Goal: Task Accomplishment & Management: Manage account settings

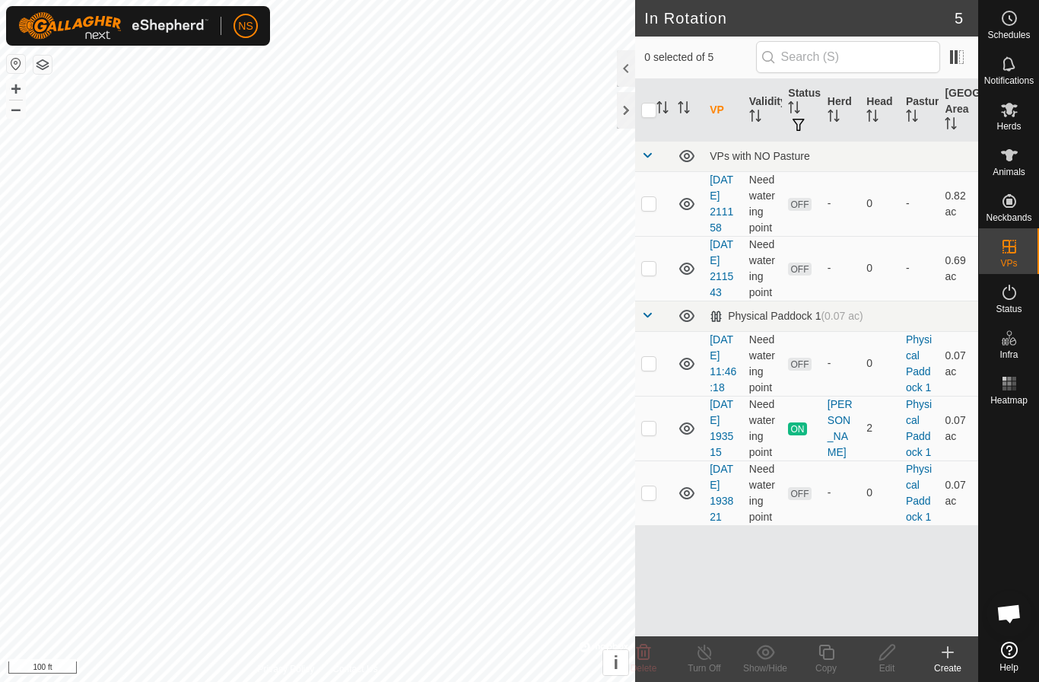
click at [1018, 611] on span "Open chat" at bounding box center [1008, 614] width 25 height 21
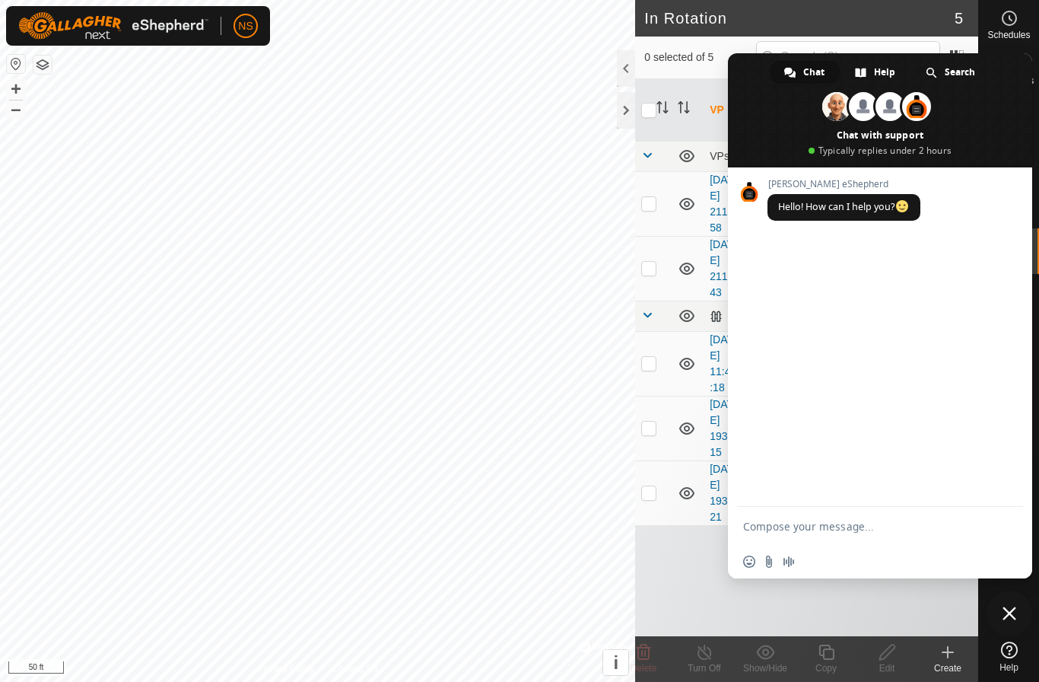
click at [1012, 614] on span "Close chat" at bounding box center [1009, 613] width 14 height 14
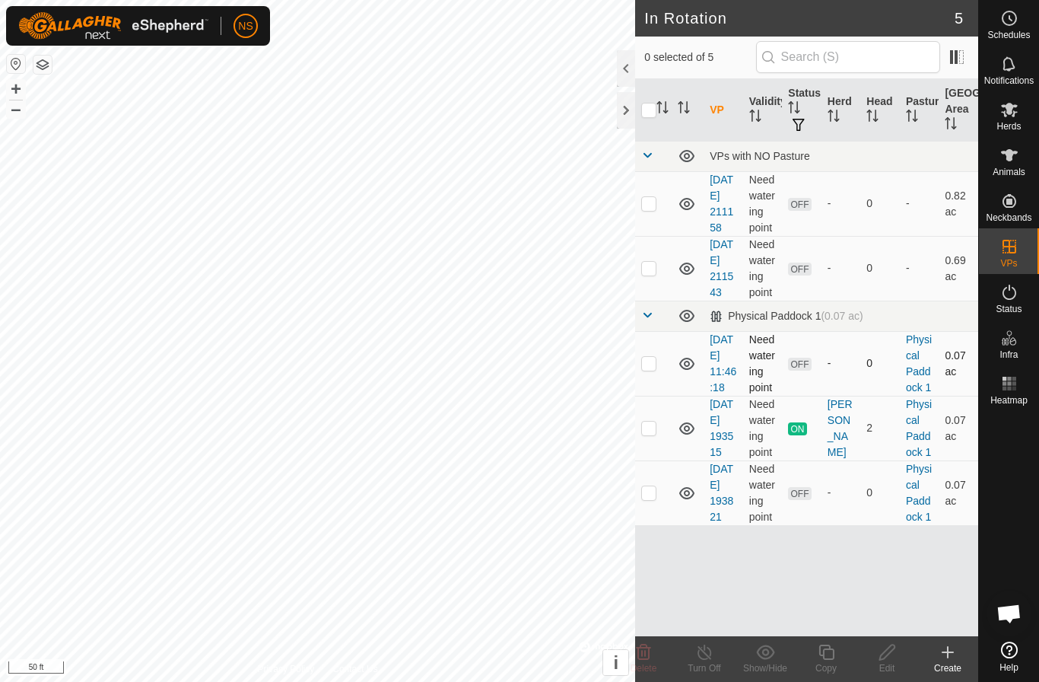
checkbox input "true"
click at [885, 660] on icon at bounding box center [887, 652] width 19 height 18
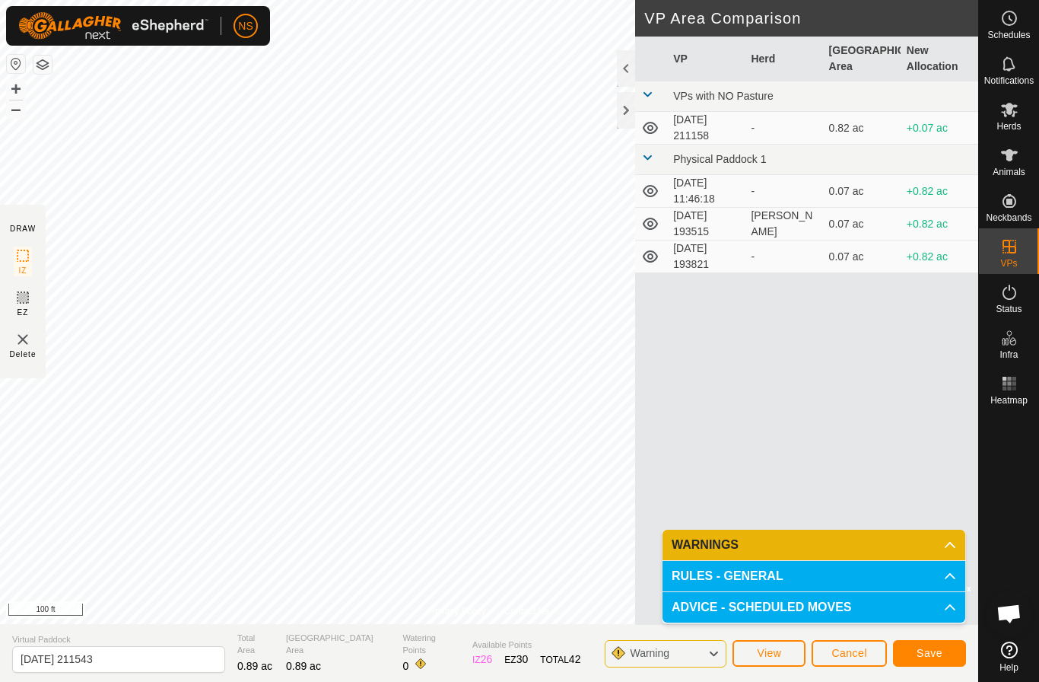
click at [834, 654] on span "Cancel" at bounding box center [849, 653] width 36 height 12
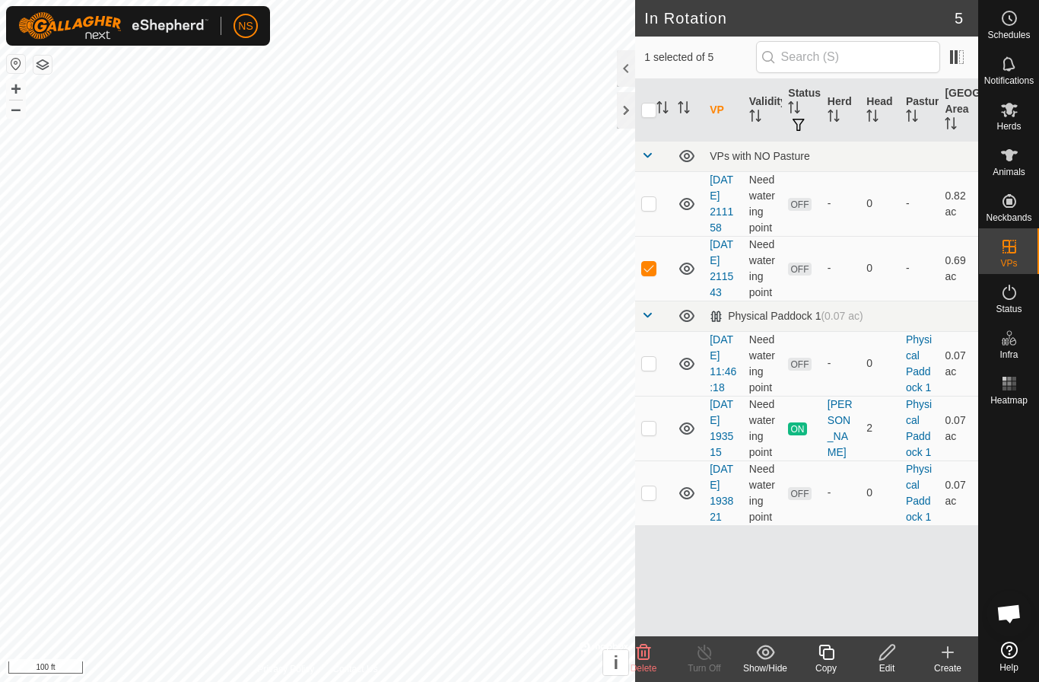
click at [646, 651] on icon at bounding box center [644, 651] width 14 height 15
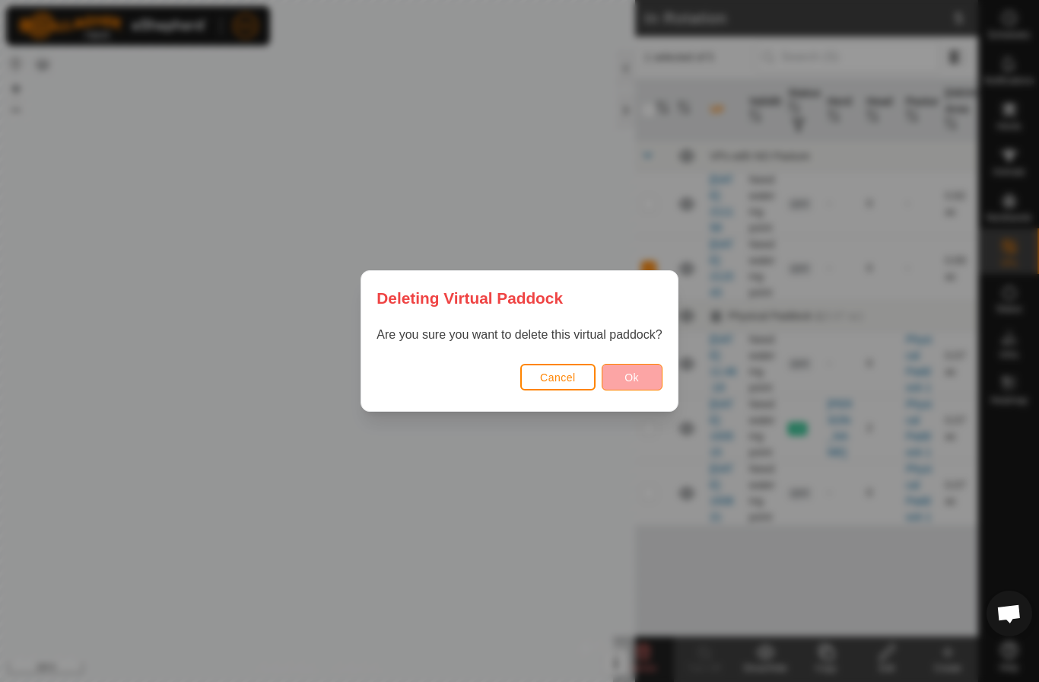
click at [634, 380] on span "Ok" at bounding box center [631, 377] width 14 height 12
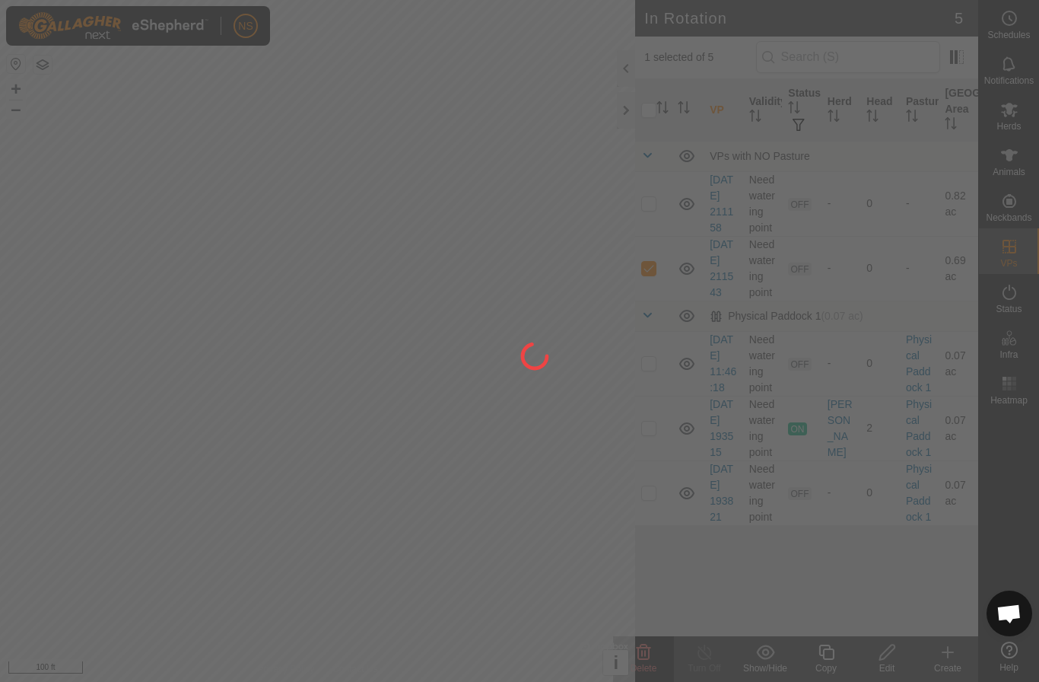
checkbox input "false"
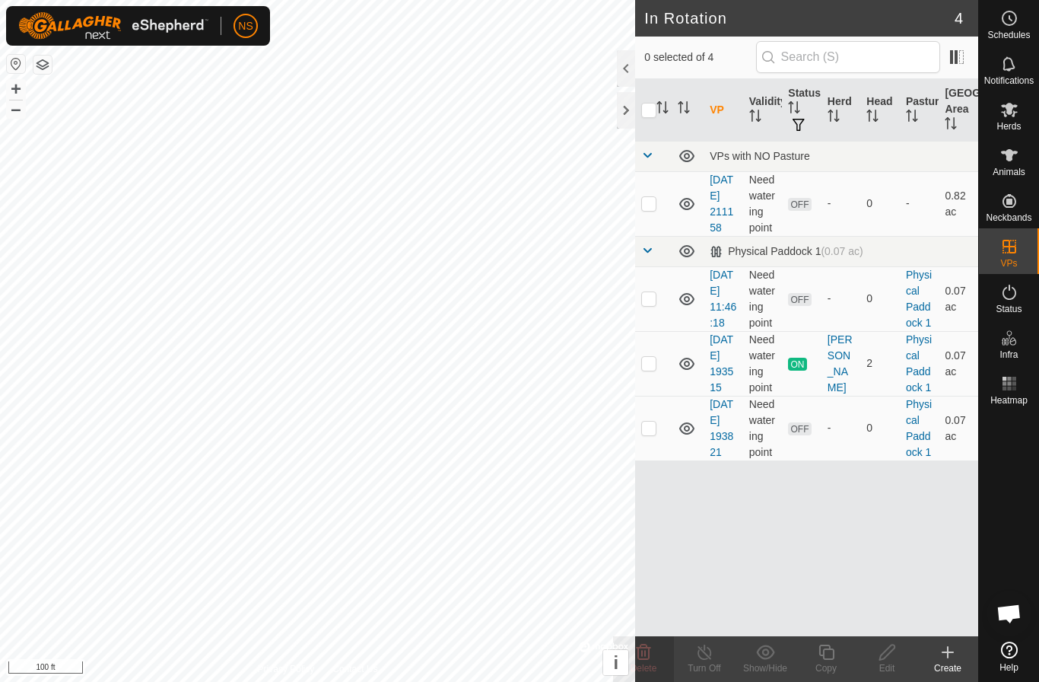
checkbox input "true"
click at [830, 657] on icon at bounding box center [826, 652] width 19 height 18
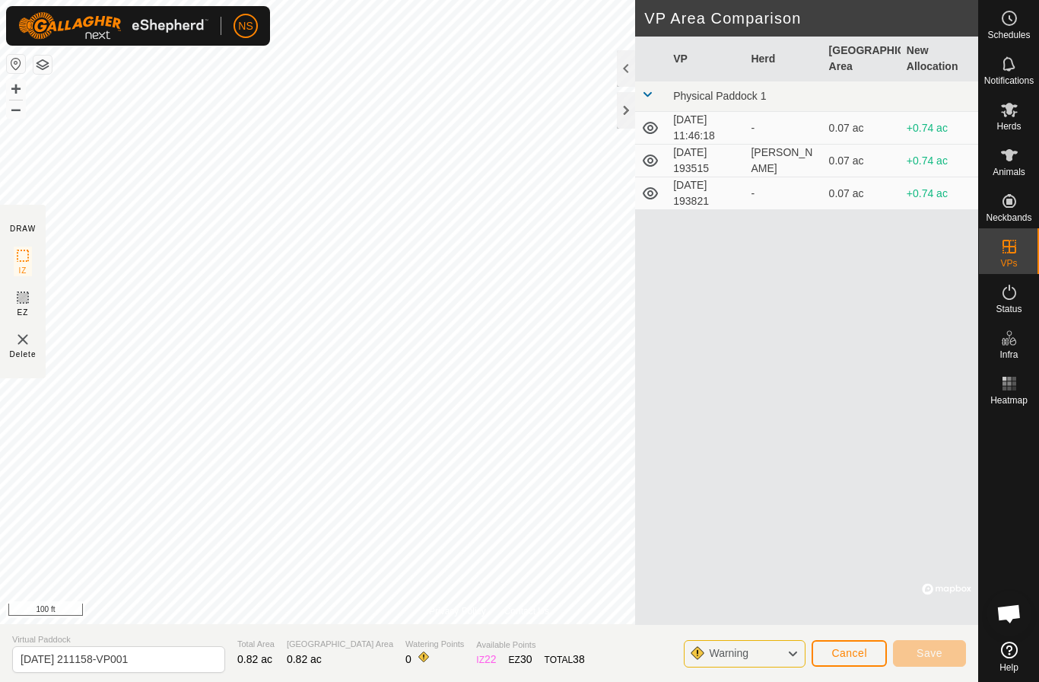
click at [999, 612] on span "Open chat" at bounding box center [1008, 614] width 25 height 21
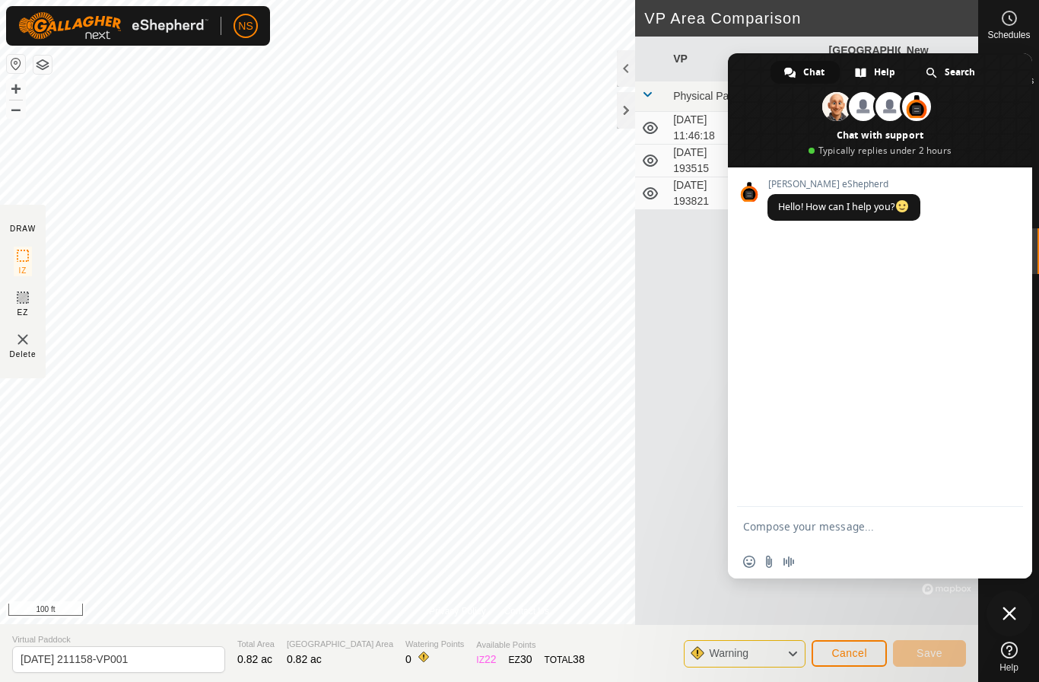
click at [873, 526] on textarea "Compose your message..." at bounding box center [863, 526] width 240 height 14
type textarea "its open"
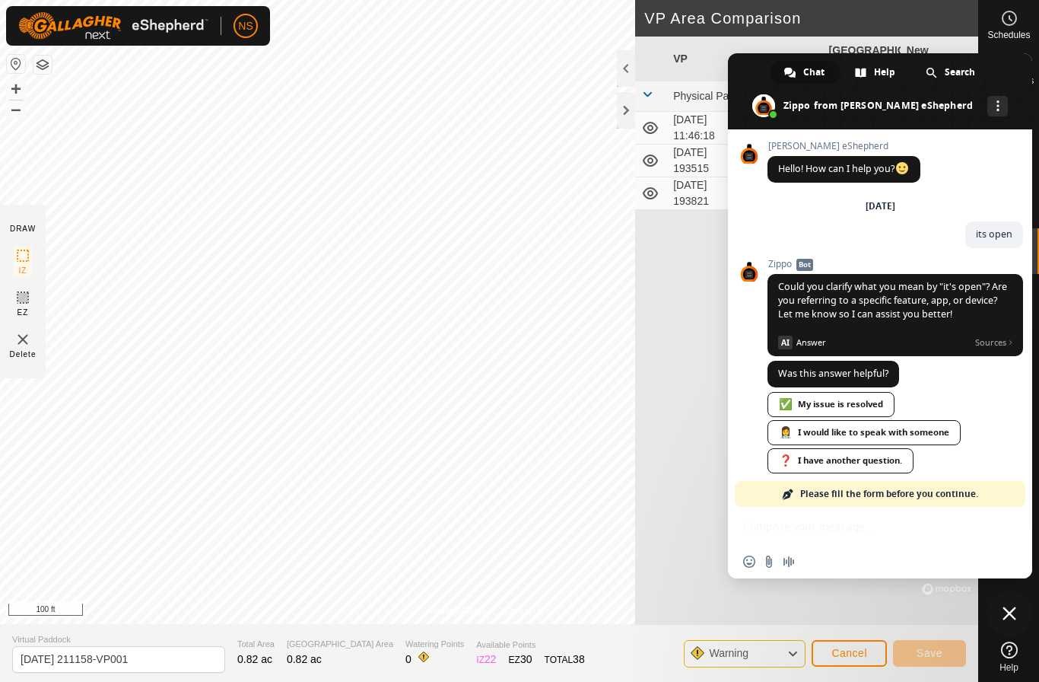
scroll to position [17, 0]
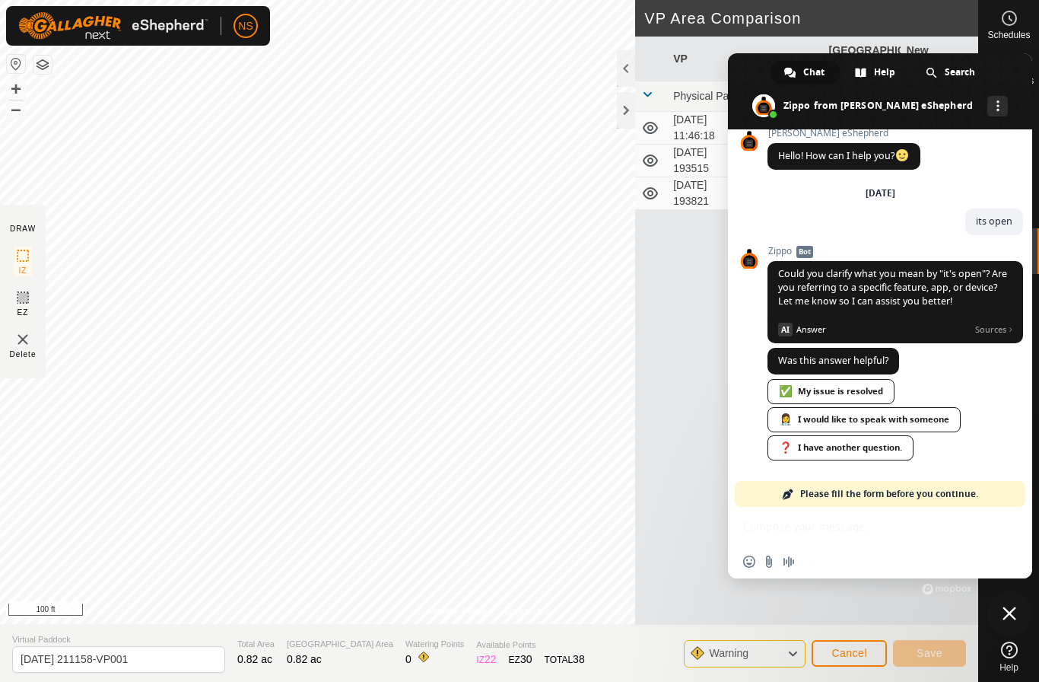
click at [1008, 607] on span "Close chat" at bounding box center [1009, 613] width 14 height 14
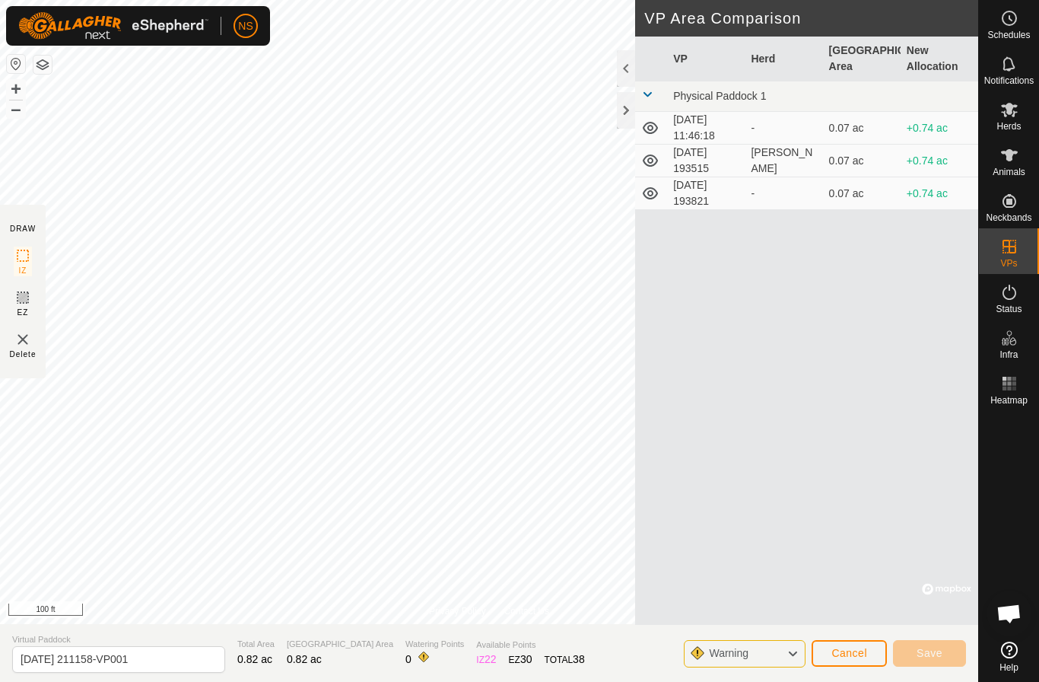
click at [1007, 609] on span "Open chat" at bounding box center [1008, 614] width 25 height 21
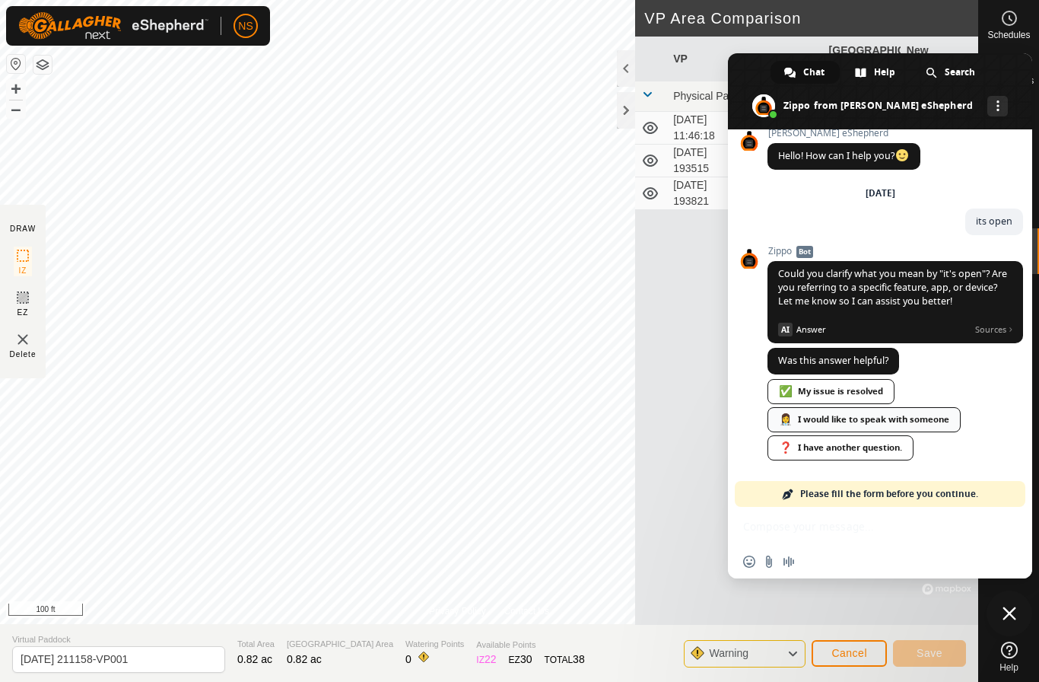
click at [909, 421] on div "👩‍⚕️ I would like to speak with someone" at bounding box center [863, 419] width 193 height 25
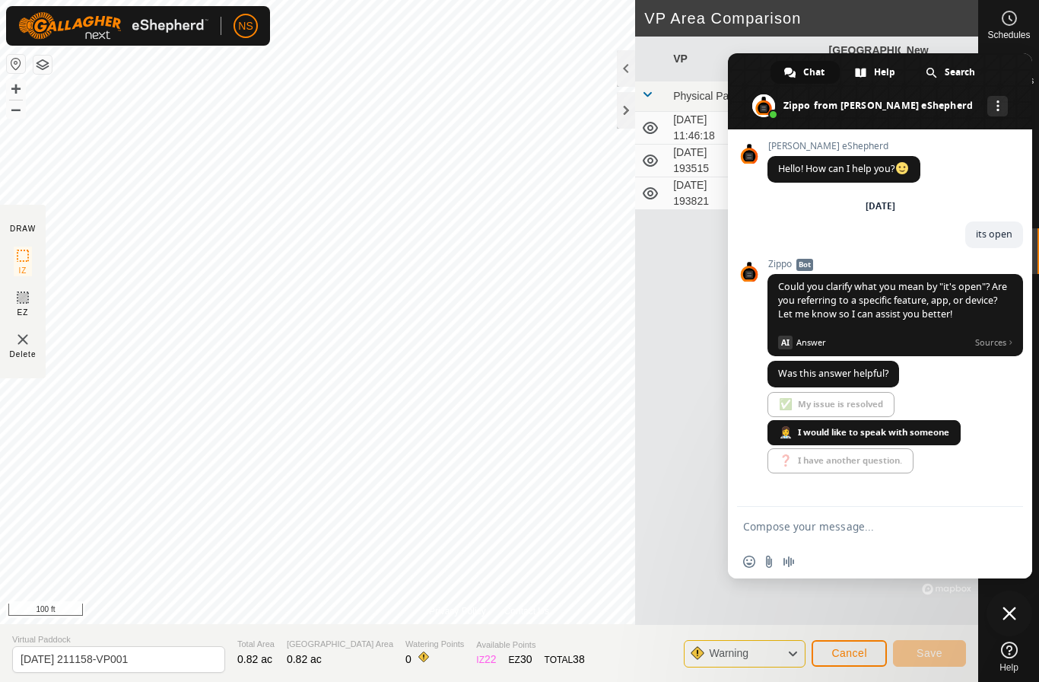
scroll to position [24, 0]
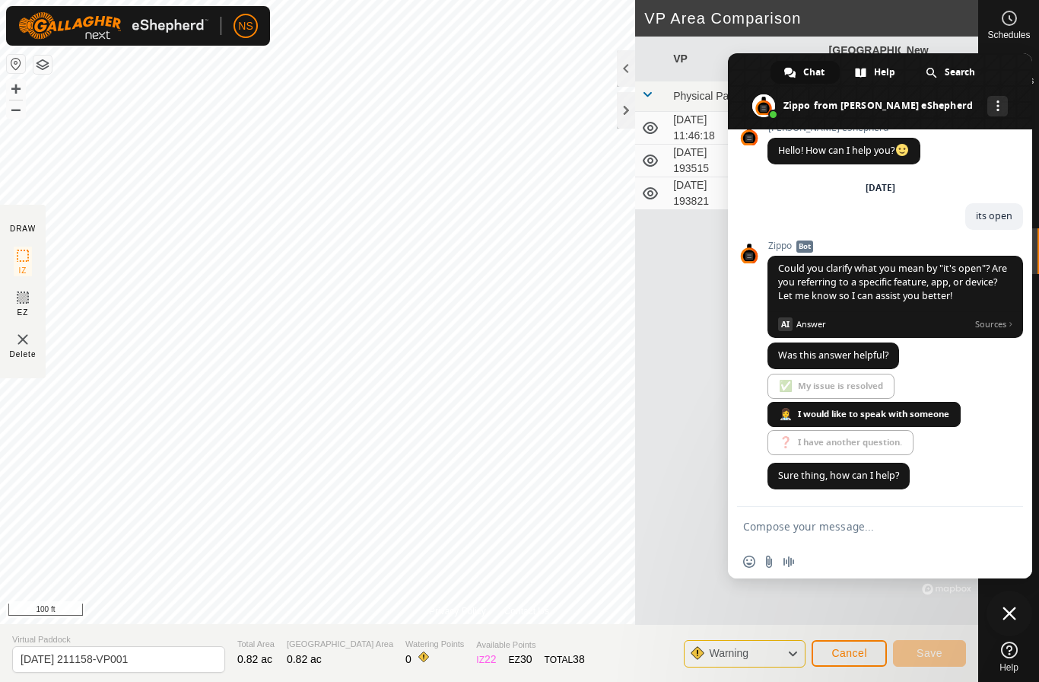
click at [862, 530] on textarea "Compose your message..." at bounding box center [863, 526] width 240 height 14
type textarea "[PERSON_NAME] was trying to call me"
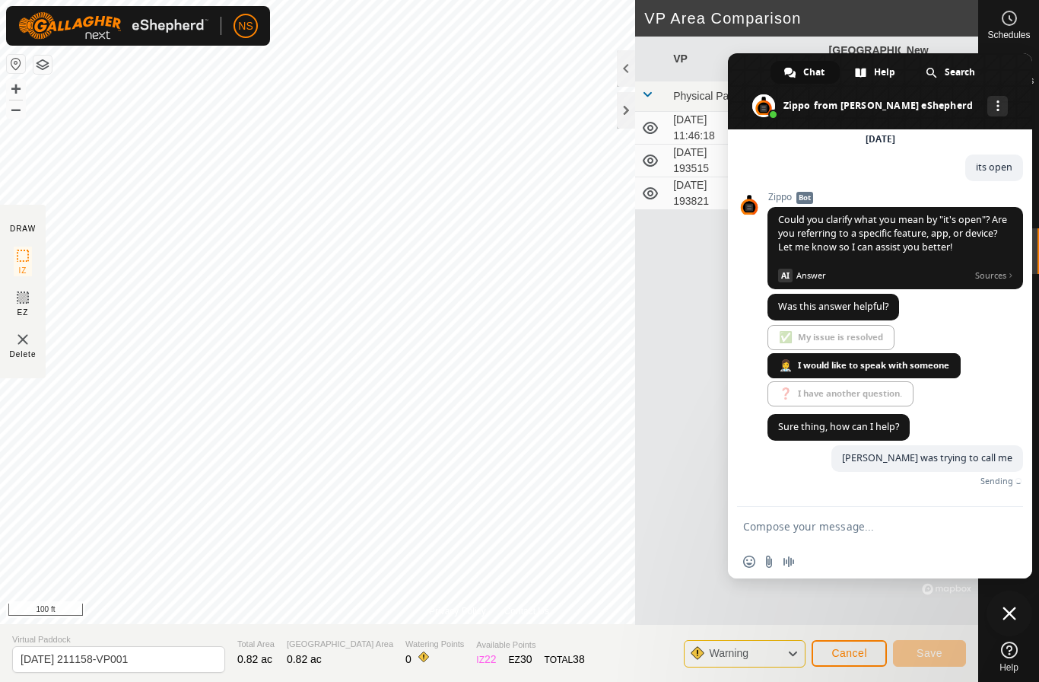
scroll to position [62, 0]
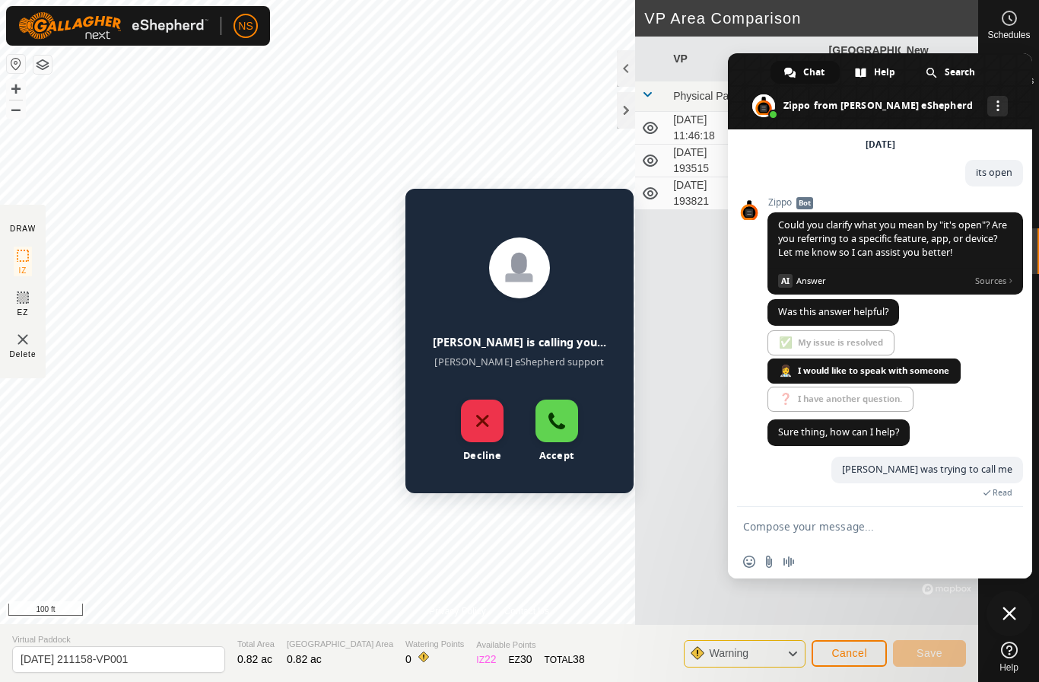
click at [551, 419] on div "Accept" at bounding box center [556, 420] width 43 height 43
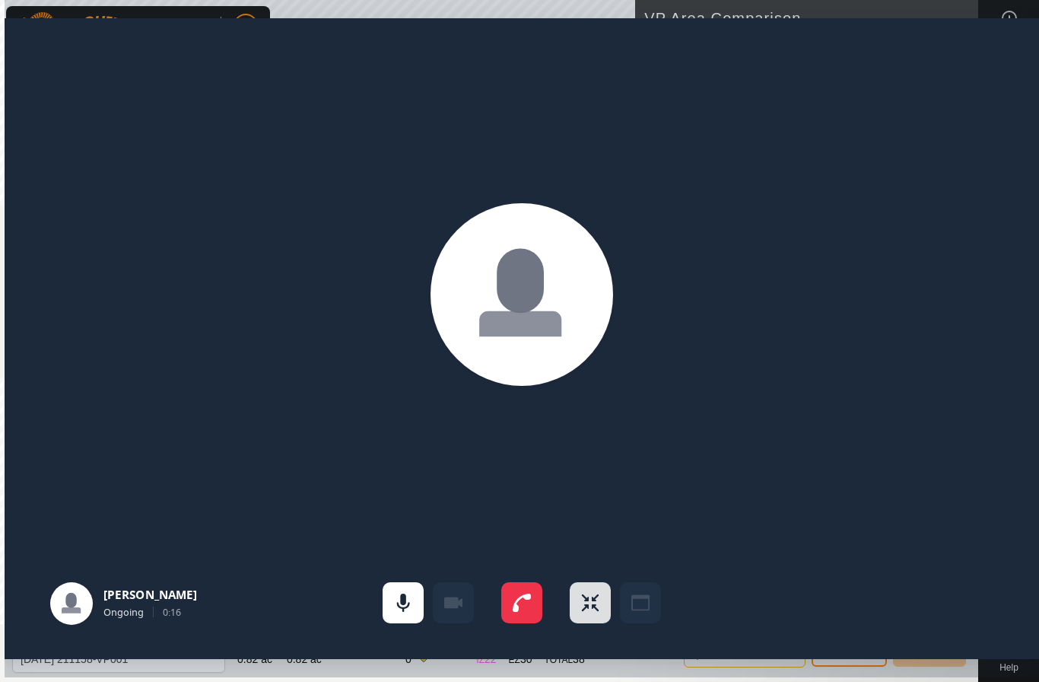
click at [590, 596] on span "Exit full screen" at bounding box center [590, 602] width 41 height 41
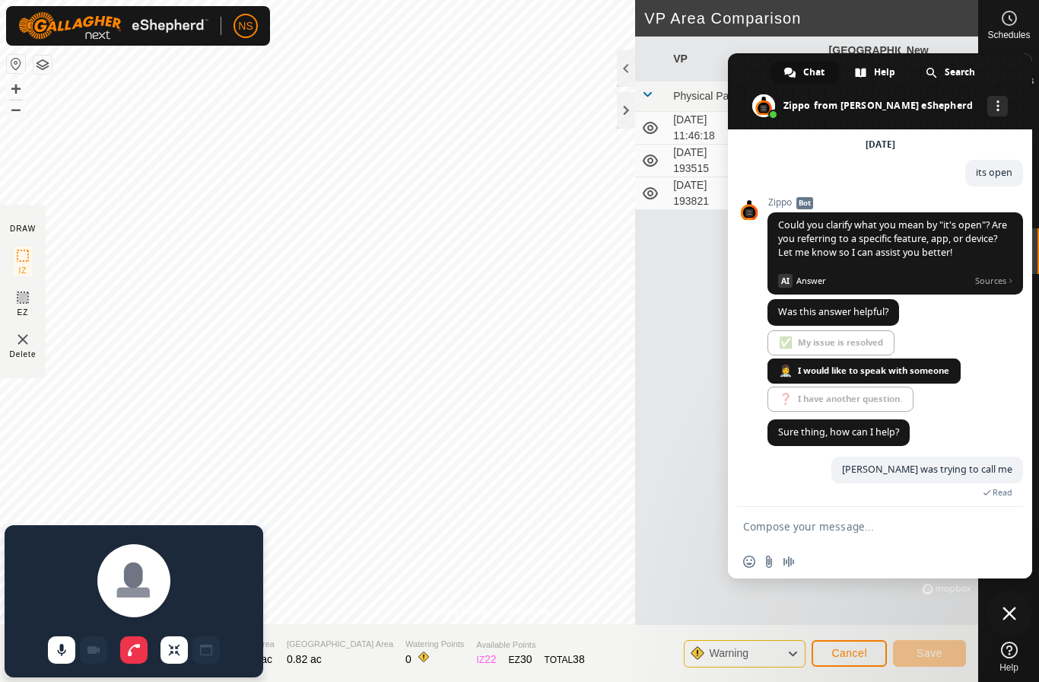
click at [1012, 612] on span "Close chat" at bounding box center [1009, 613] width 14 height 14
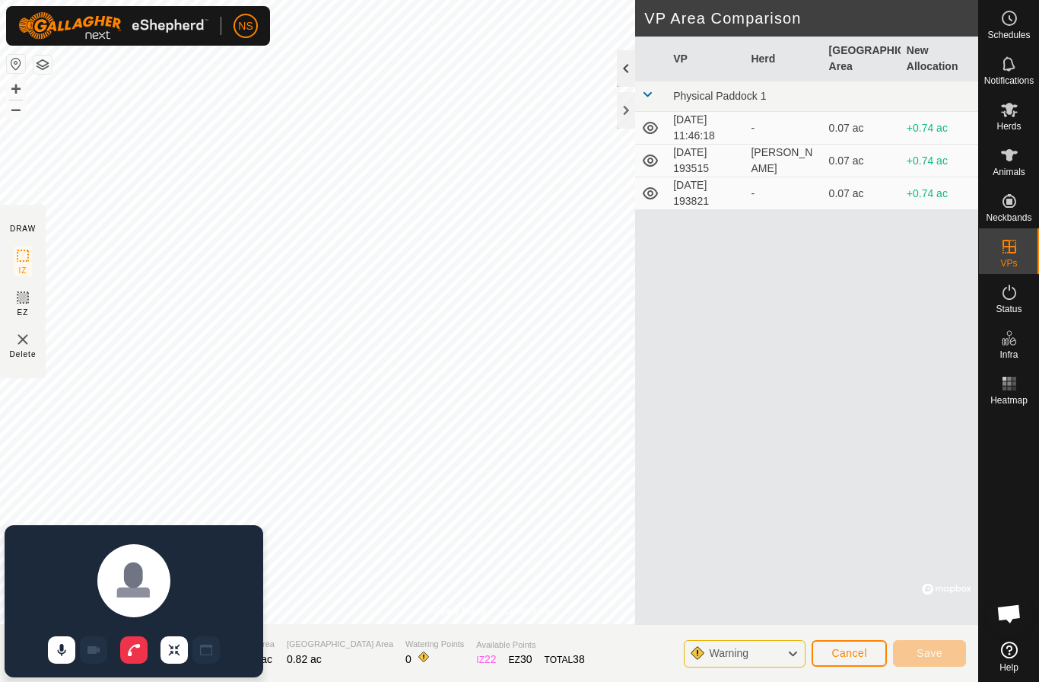
click at [623, 68] on div at bounding box center [626, 68] width 18 height 37
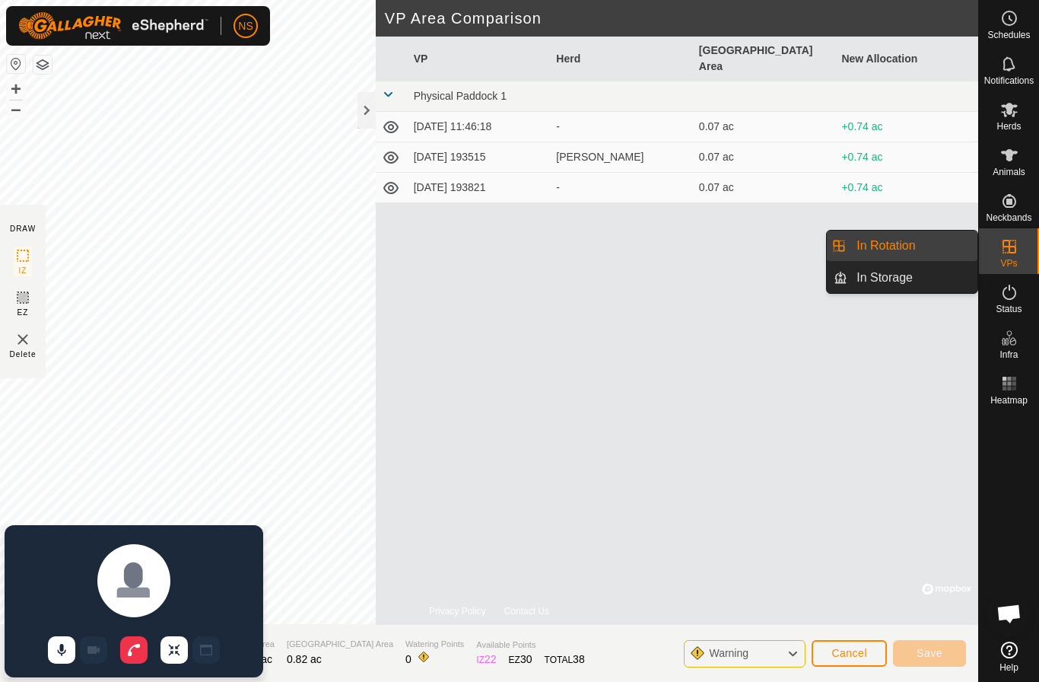
click at [936, 250] on link "In Rotation" at bounding box center [912, 245] width 130 height 30
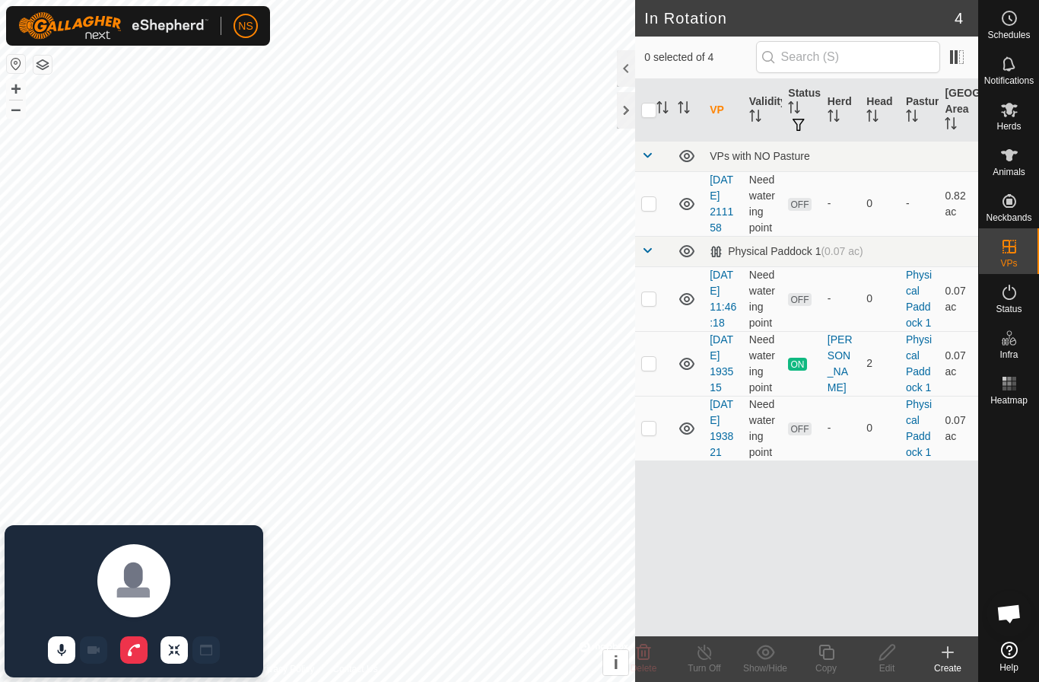
click at [947, 663] on div "Create" at bounding box center [947, 668] width 61 height 14
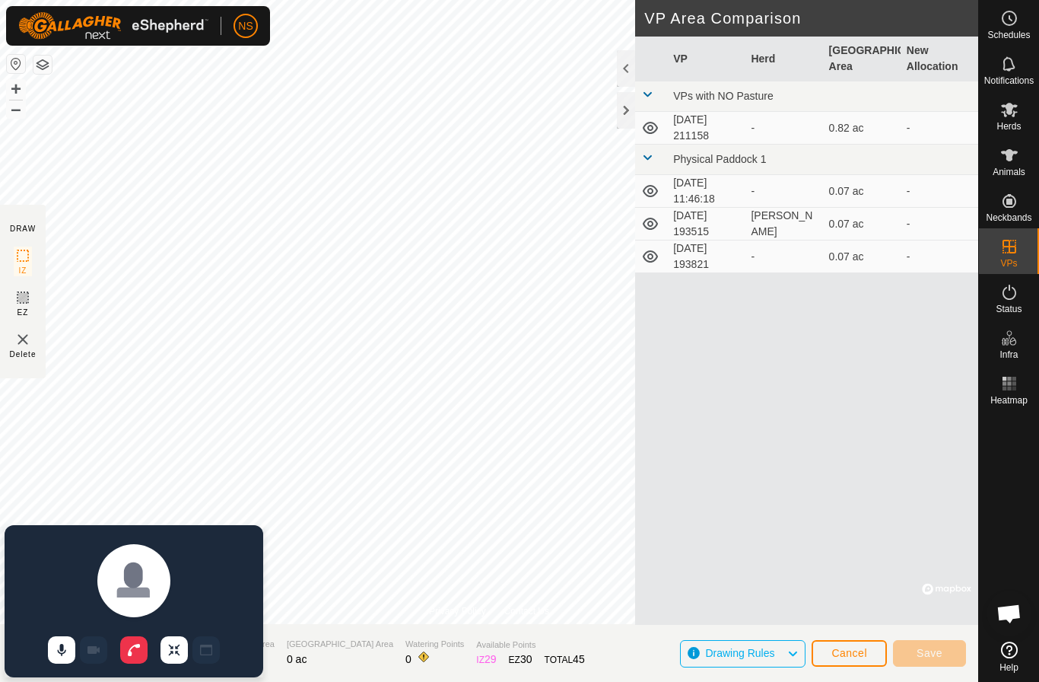
click at [842, 670] on div "Cancel Save" at bounding box center [889, 652] width 154 height 37
click at [843, 653] on span "Cancel" at bounding box center [849, 653] width 36 height 12
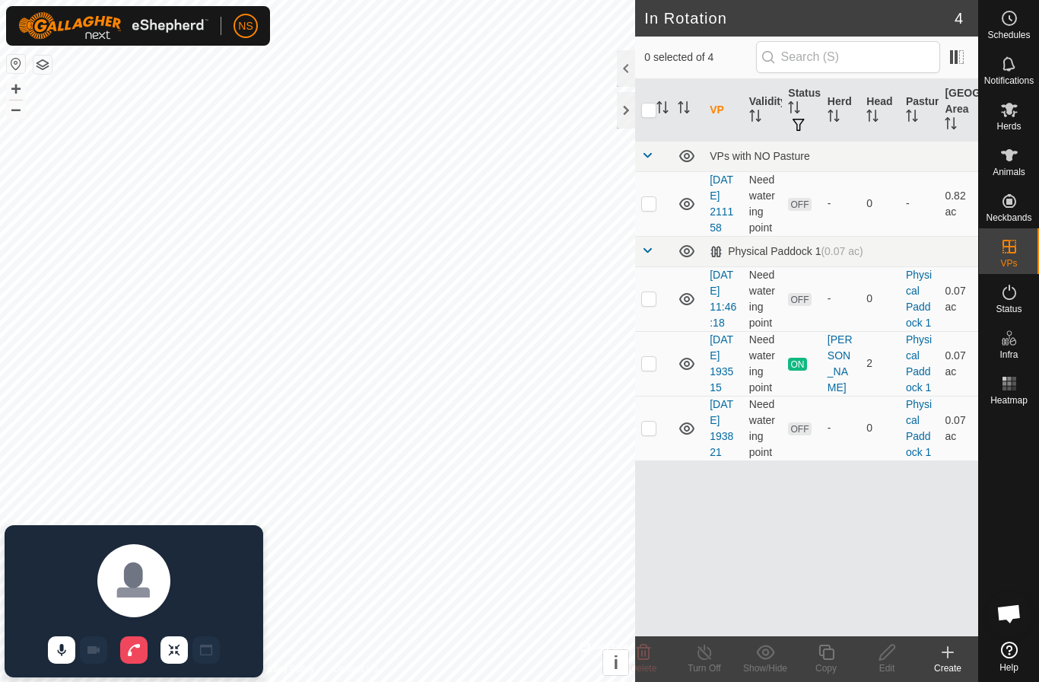
click at [135, 643] on span "End call" at bounding box center [133, 649] width 27 height 27
